Goal: Transaction & Acquisition: Book appointment/travel/reservation

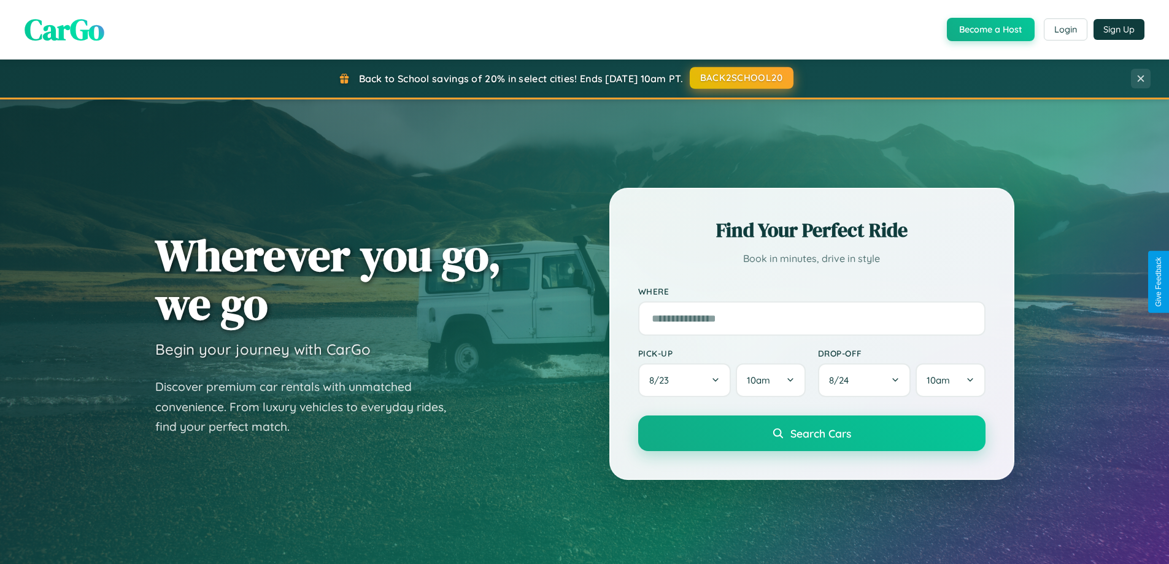
click at [741, 78] on button "BACK2SCHOOL20" at bounding box center [742, 78] width 104 height 22
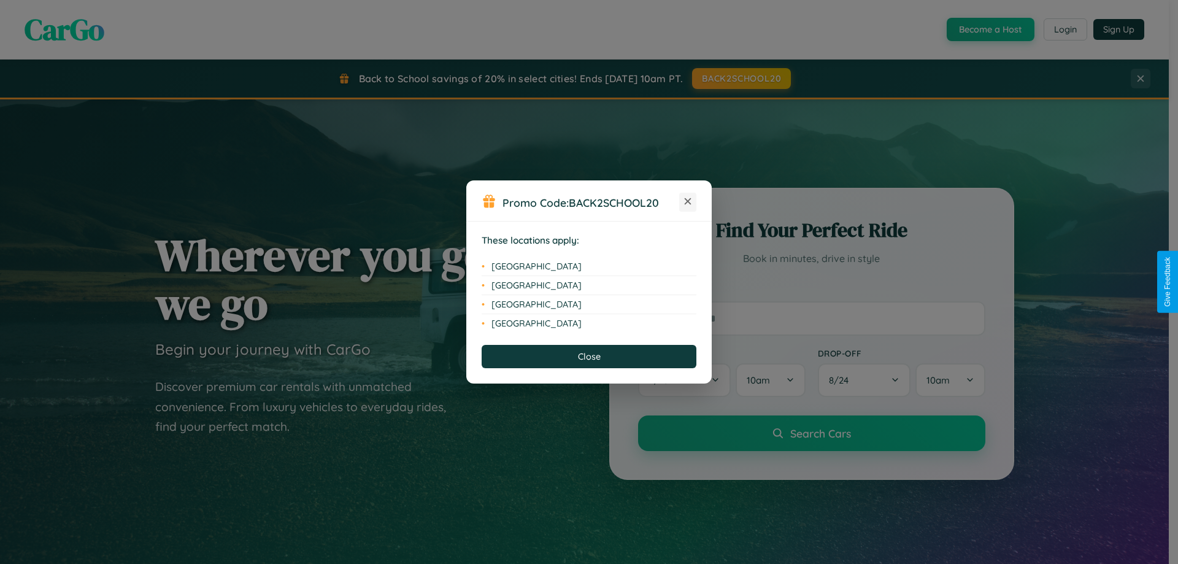
click at [688, 202] on icon at bounding box center [688, 201] width 7 height 7
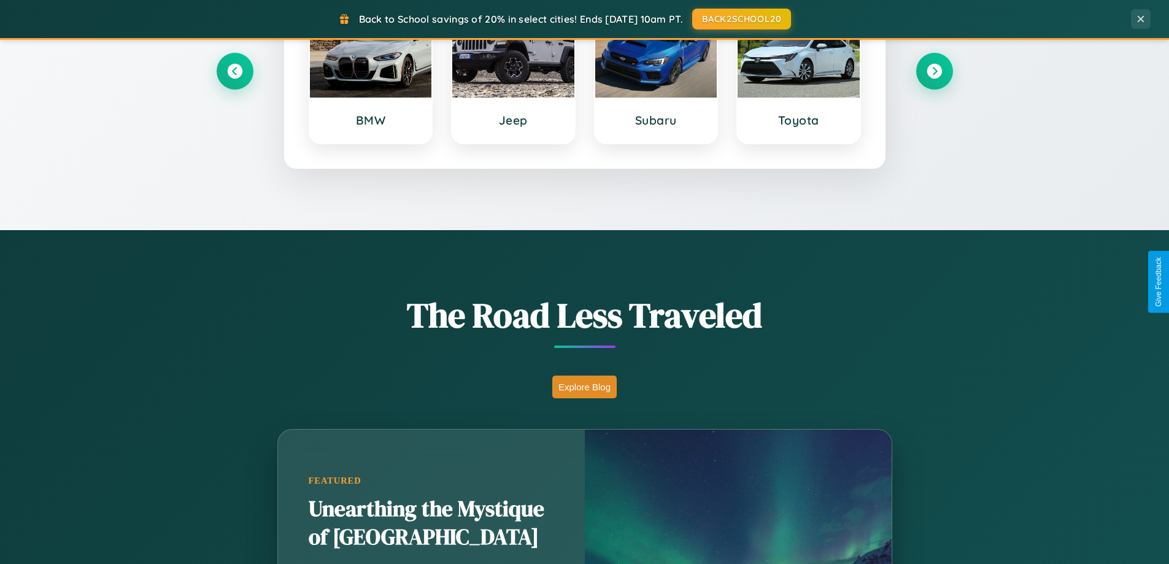
scroll to position [845, 0]
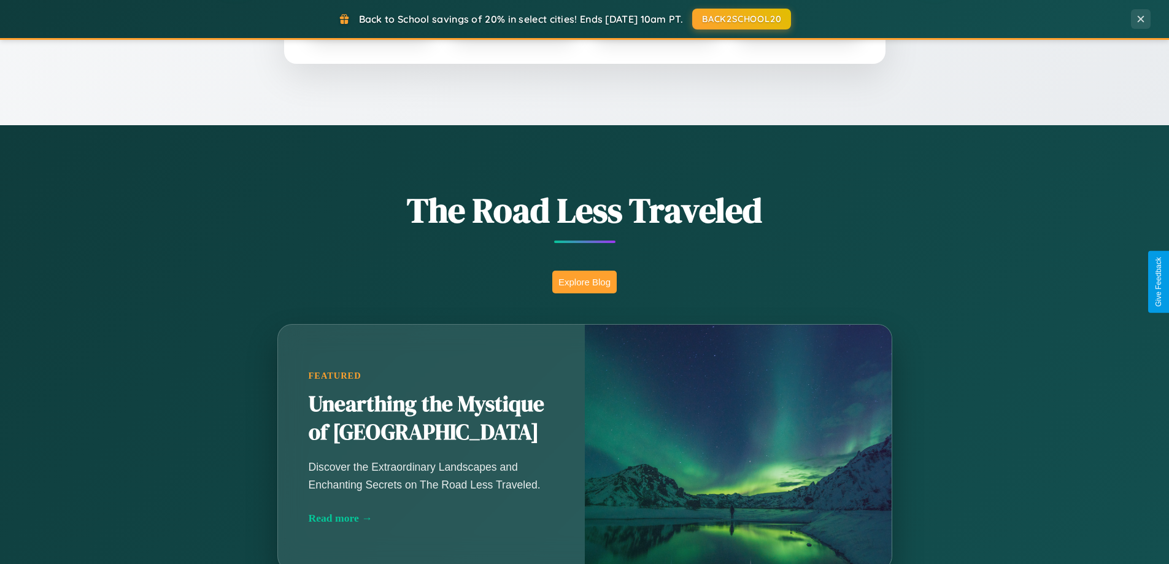
click at [584, 282] on button "Explore Blog" at bounding box center [584, 282] width 64 height 23
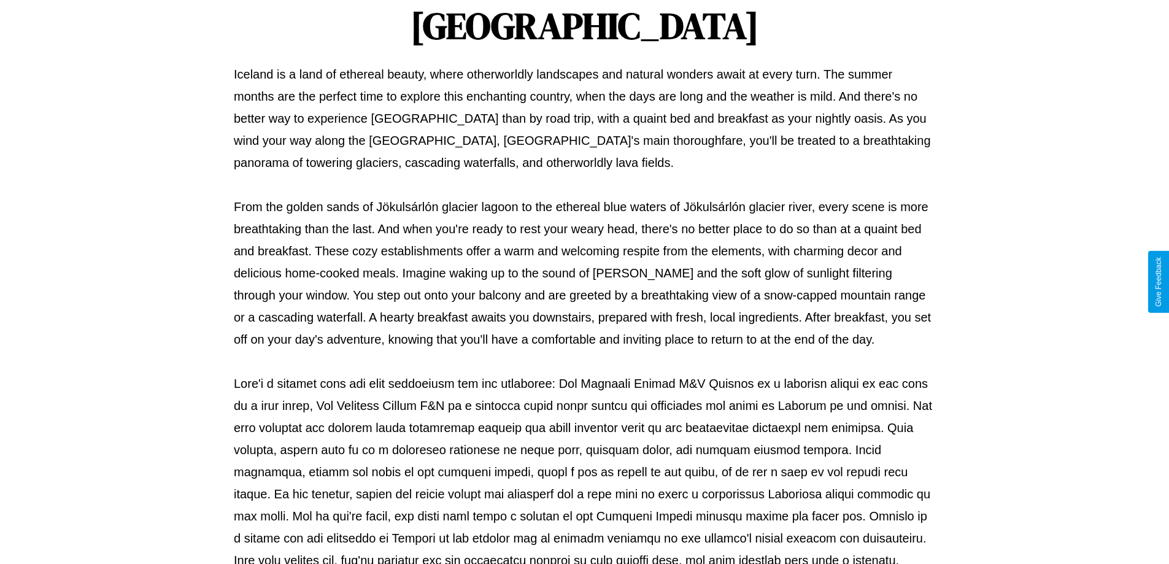
scroll to position [397, 0]
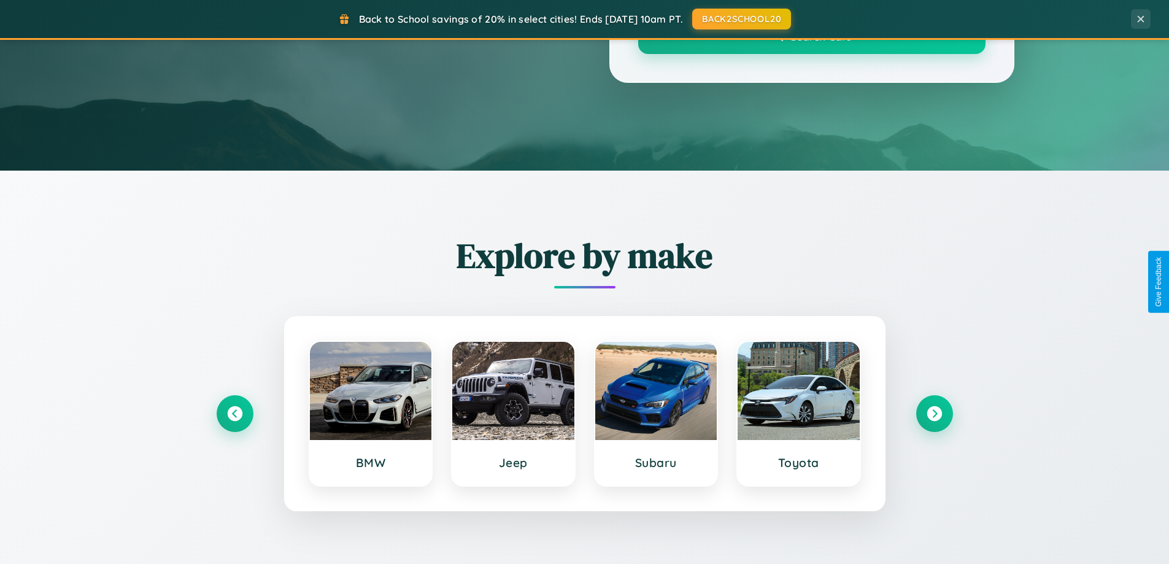
scroll to position [845, 0]
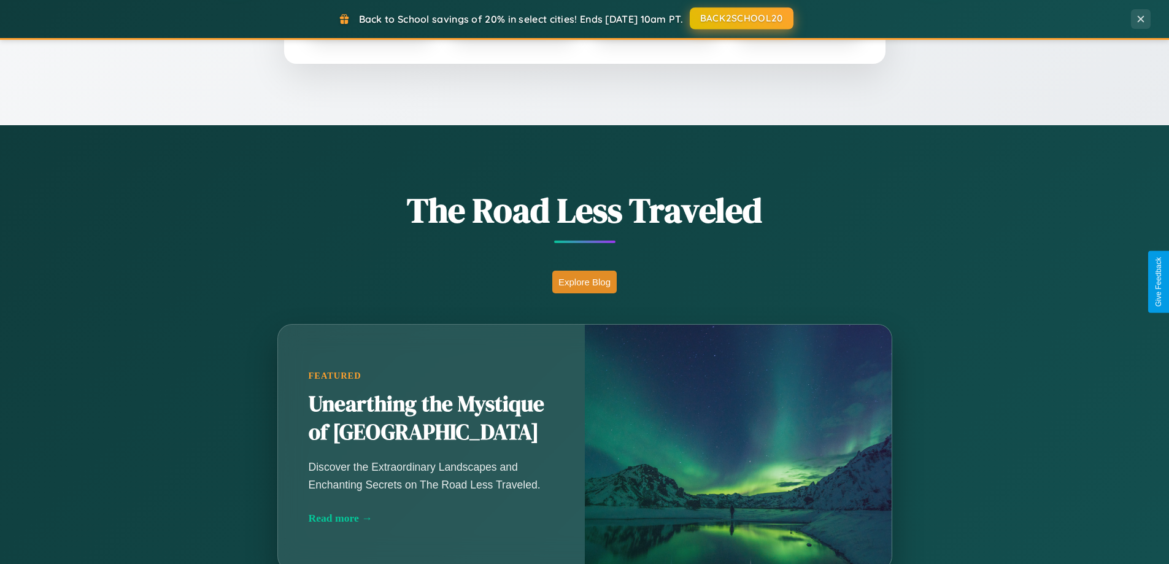
click at [741, 19] on button "BACK2SCHOOL20" at bounding box center [742, 18] width 104 height 22
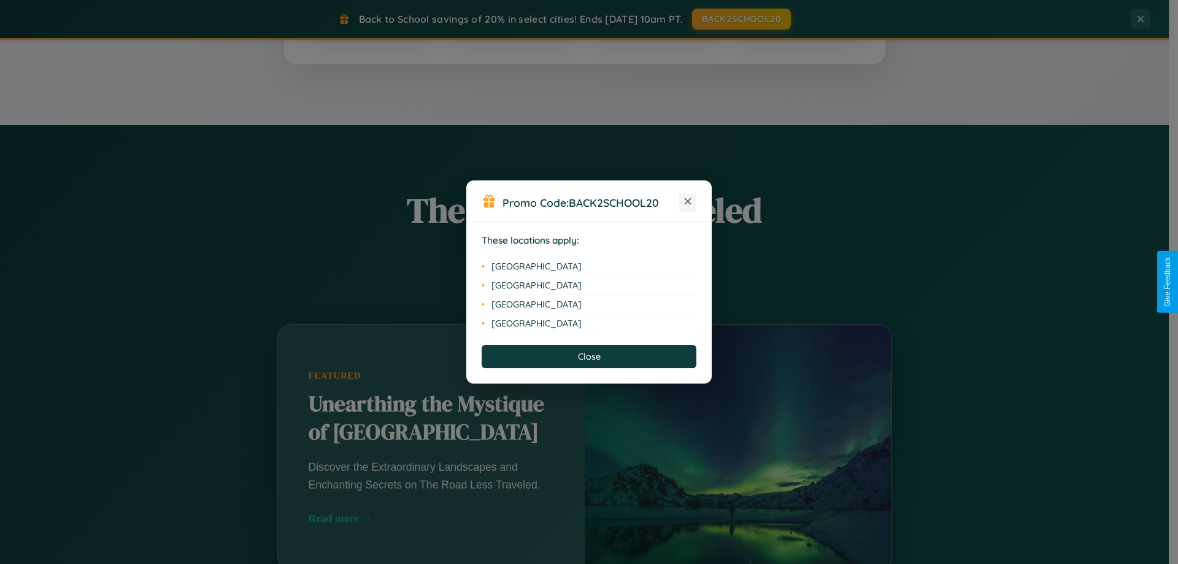
click at [688, 202] on icon at bounding box center [688, 201] width 7 height 7
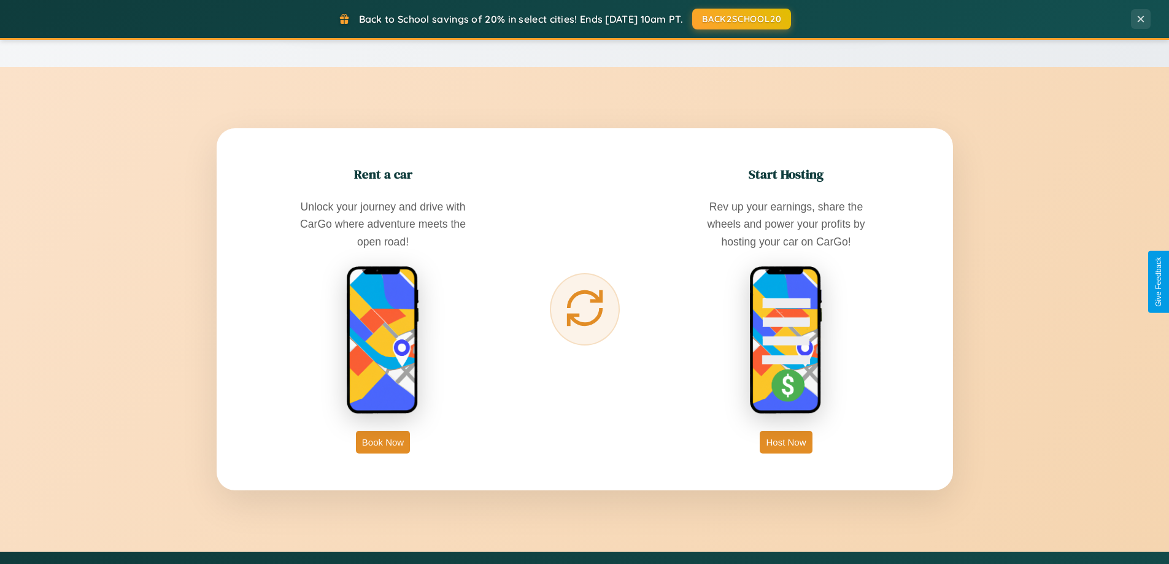
scroll to position [1972, 0]
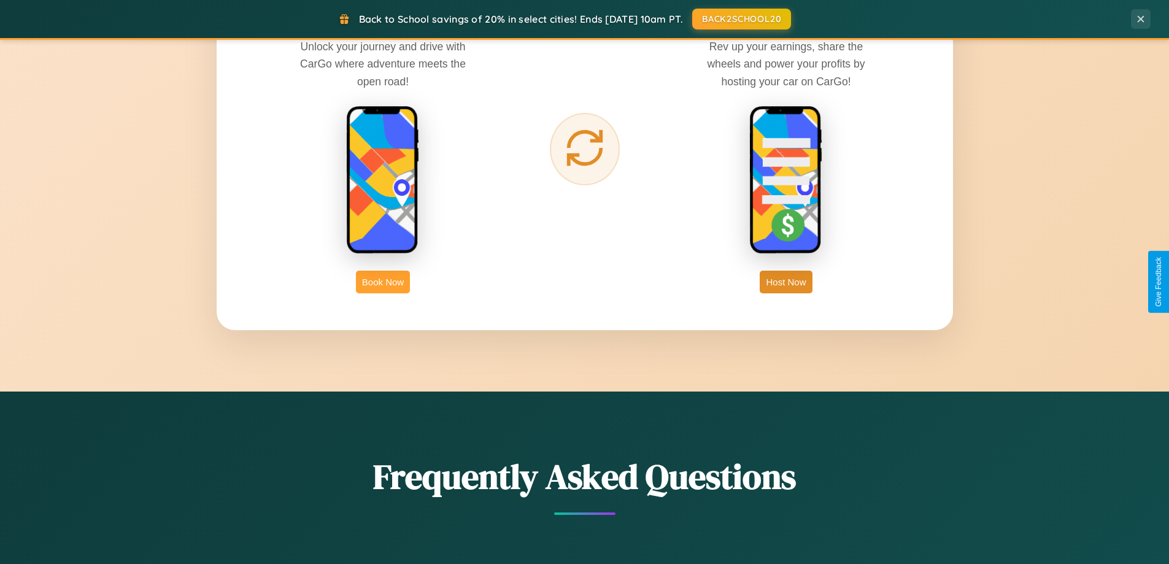
click at [383, 282] on button "Book Now" at bounding box center [383, 282] width 54 height 23
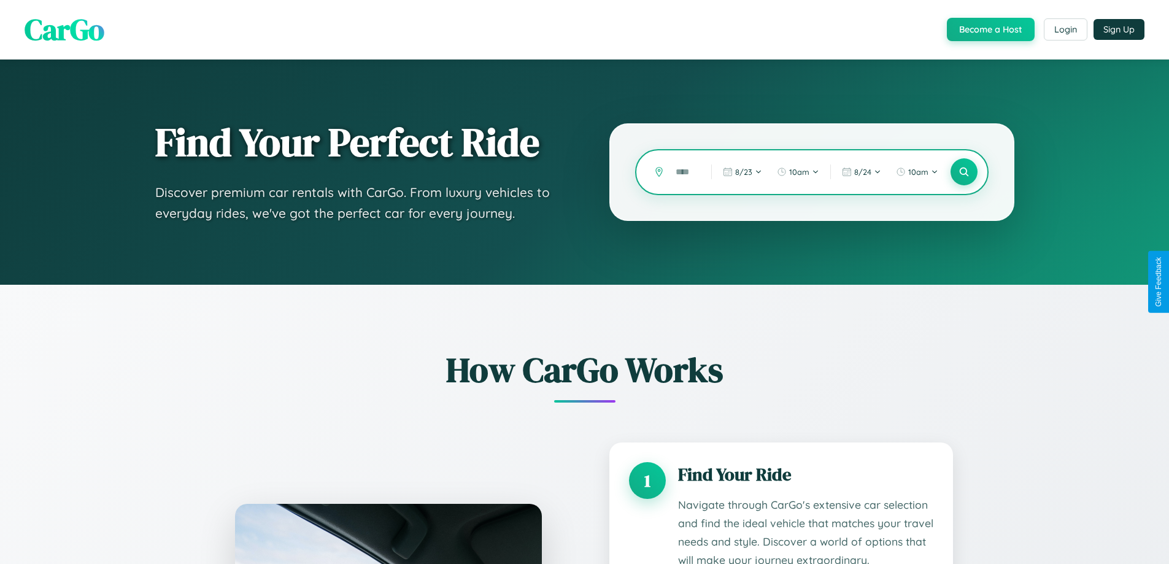
click at [684, 172] on input "text" at bounding box center [684, 171] width 29 height 21
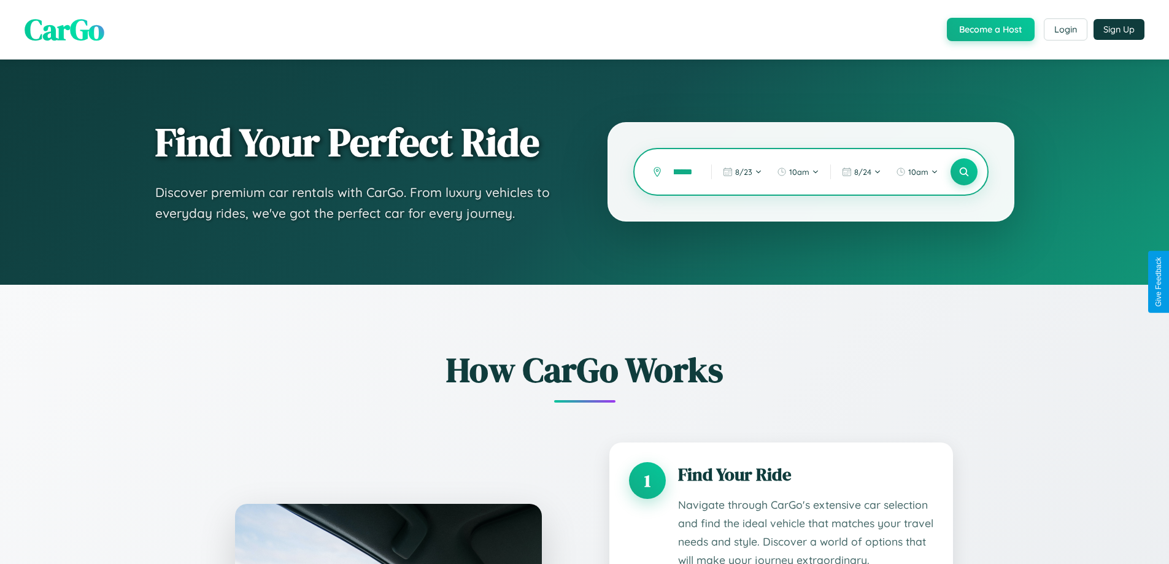
scroll to position [0, 25]
type input "*********"
click at [964, 172] on icon at bounding box center [964, 172] width 12 height 12
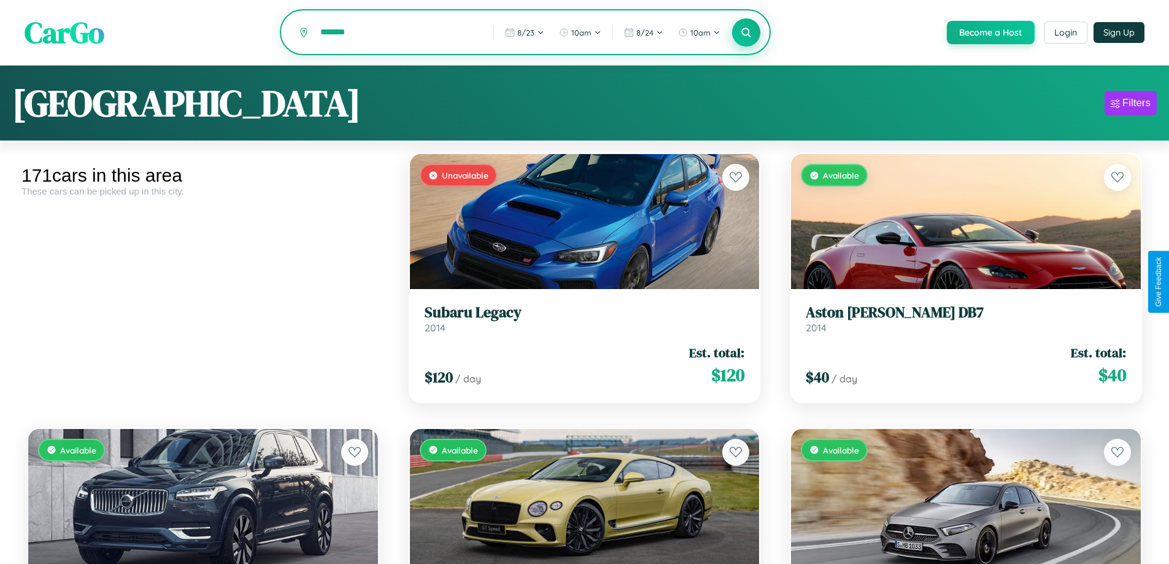
type input "*******"
click at [746, 33] on icon at bounding box center [747, 32] width 12 height 12
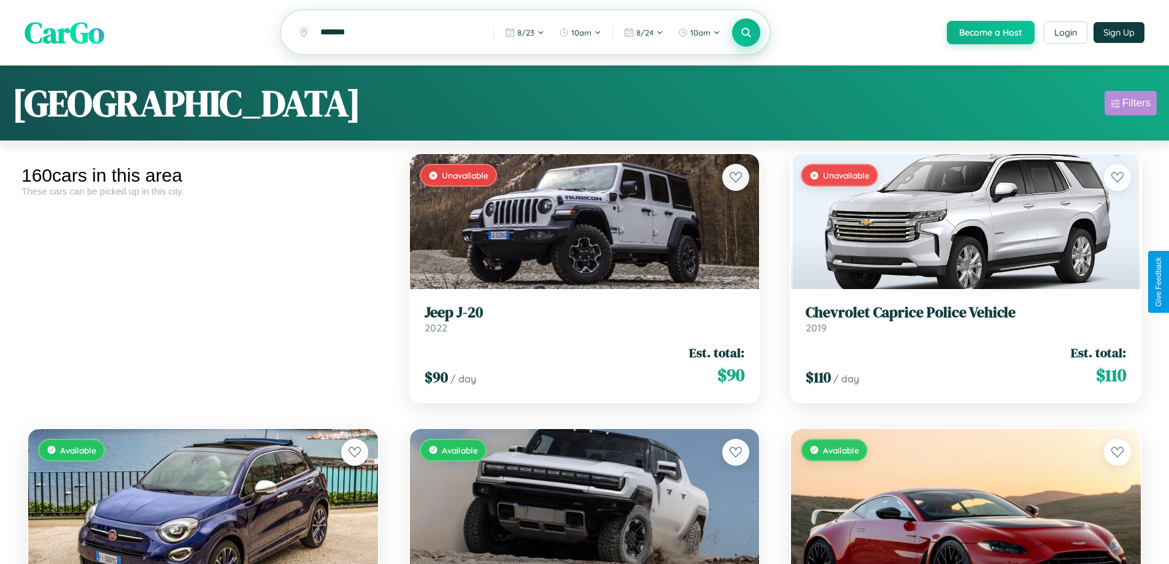
click at [1131, 105] on div "Filters" at bounding box center [1137, 103] width 28 height 12
